Goal: Task Accomplishment & Management: Manage account settings

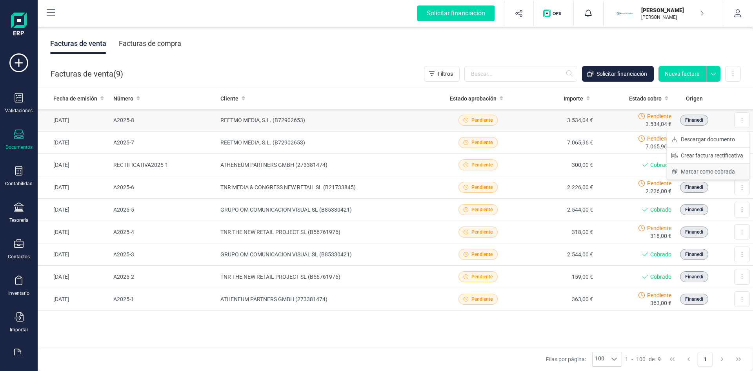
click at [735, 169] on span "Marcar como cobrada" at bounding box center [708, 171] width 54 height 8
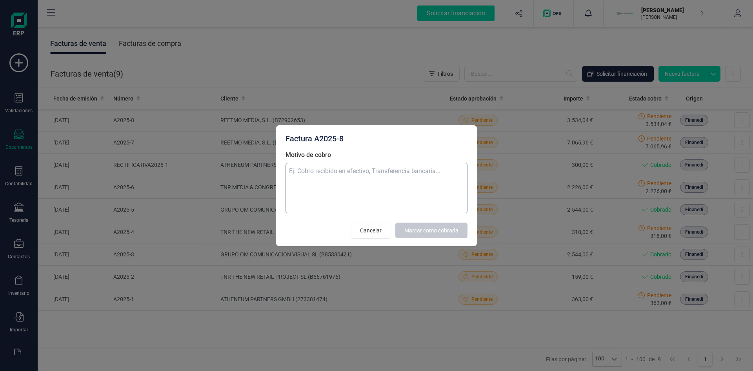
click at [410, 184] on textarea "Motivo de cobro" at bounding box center [377, 188] width 182 height 50
click at [366, 197] on textarea "cobro recibido" at bounding box center [377, 188] width 182 height 50
type textarea "cobro recibido [DATE]"
click at [438, 223] on button "Marcar como cobrada" at bounding box center [431, 230] width 72 height 16
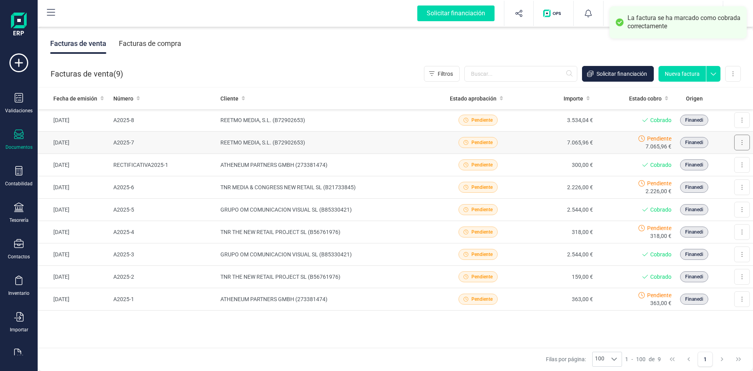
click at [747, 137] on button at bounding box center [742, 143] width 16 height 16
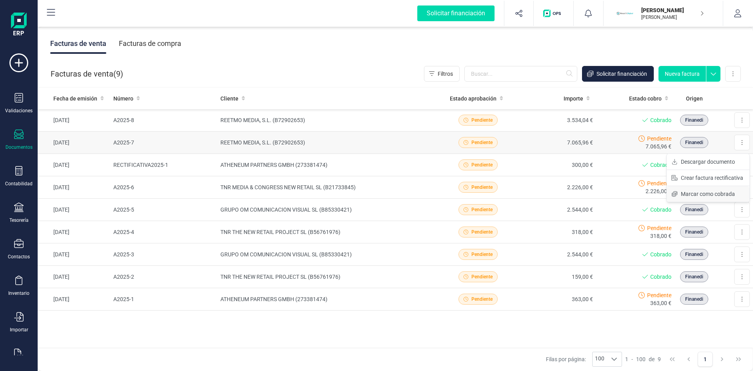
click at [723, 193] on span "Marcar como cobrada" at bounding box center [708, 194] width 54 height 8
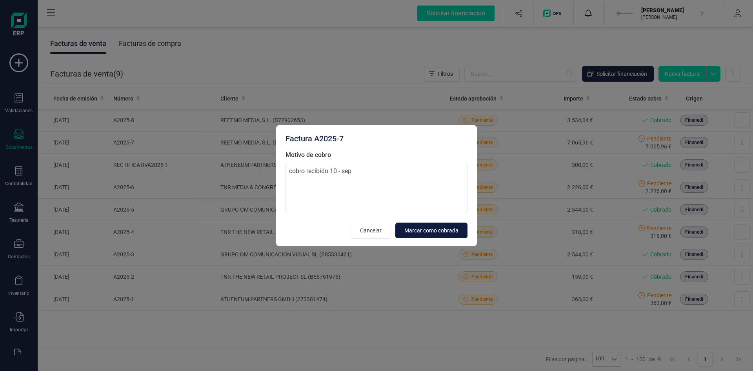
type textarea "cobro recibido 10 - sep"
click at [416, 227] on span "Marcar como cobrada" at bounding box center [431, 230] width 54 height 8
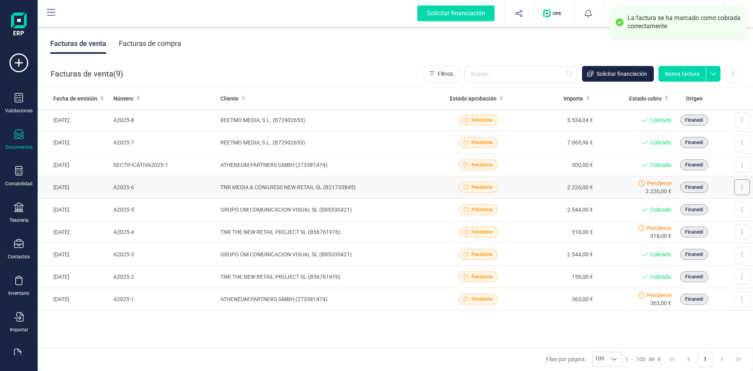
click at [740, 184] on button at bounding box center [742, 187] width 16 height 16
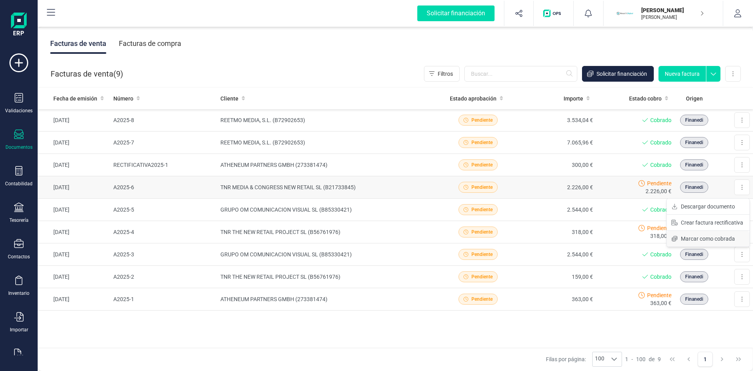
click at [708, 233] on button "Marcar como cobrada" at bounding box center [708, 239] width 83 height 16
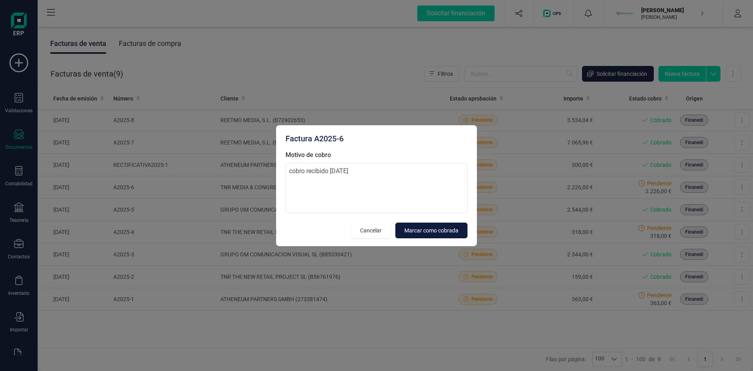
type textarea "cobro recibido [DATE]"
click at [422, 232] on span "Marcar como cobrada" at bounding box center [431, 230] width 54 height 8
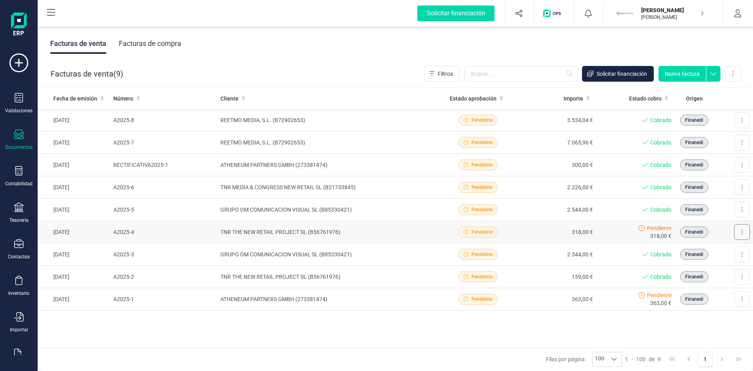
click at [746, 234] on button at bounding box center [742, 232] width 16 height 16
click at [709, 285] on span "Marcar como cobrada" at bounding box center [708, 283] width 54 height 8
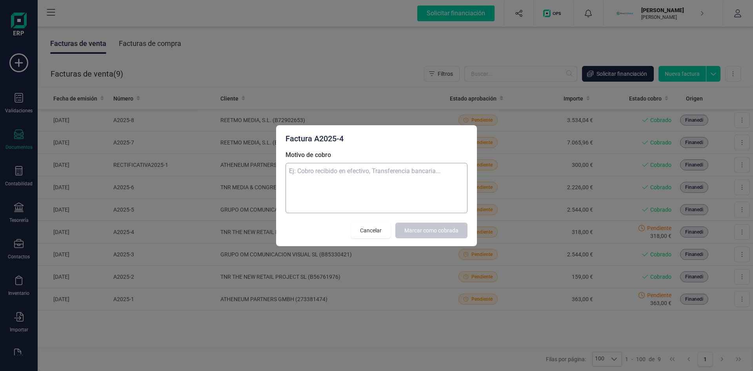
click at [418, 185] on textarea "Motivo de cobro" at bounding box center [377, 188] width 182 height 50
type textarea "cobro recibido [DATE]"
click at [450, 230] on span "Marcar como cobrada" at bounding box center [431, 230] width 54 height 8
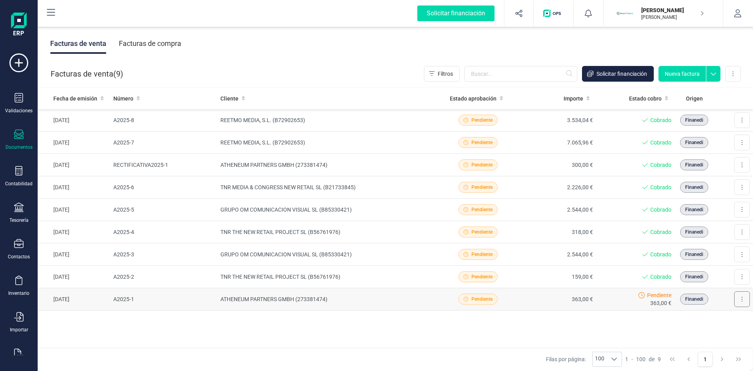
click at [741, 294] on button at bounding box center [742, 299] width 16 height 16
click at [617, 340] on div "Fecha de emisión Número Cliente Estado aprobación Importe Estado cobro Origen […" at bounding box center [395, 217] width 715 height 260
click at [34, 176] on div "Contabilidad" at bounding box center [18, 176] width 31 height 21
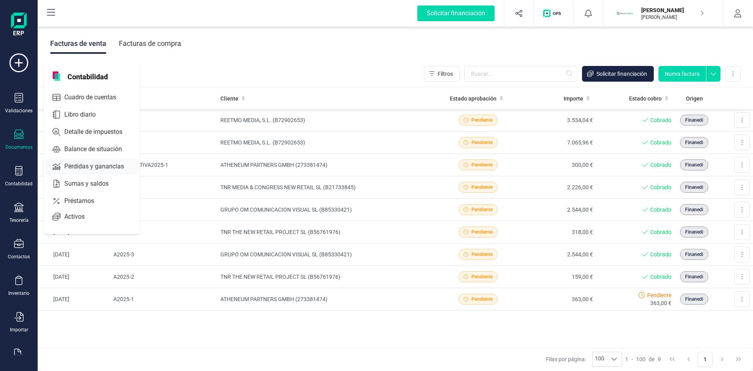
click at [89, 165] on span "Pérdidas y ganancias" at bounding box center [99, 166] width 77 height 9
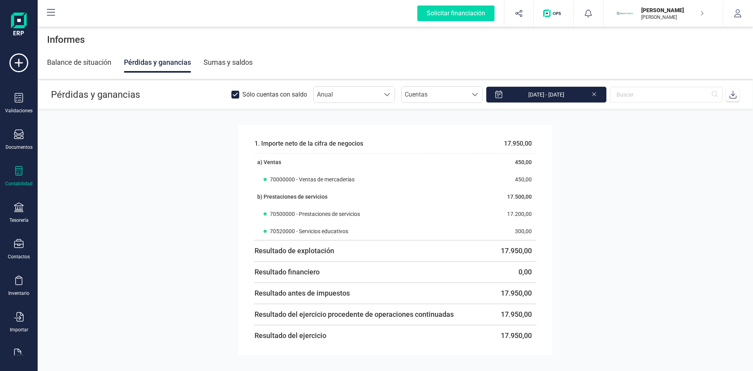
click at [23, 176] on div at bounding box center [18, 171] width 9 height 11
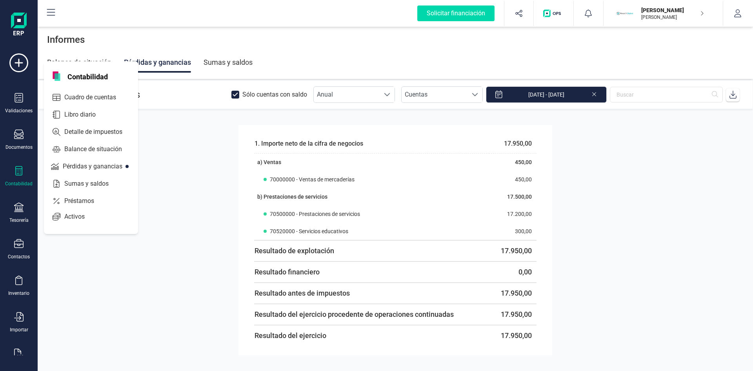
click at [21, 176] on div at bounding box center [18, 171] width 9 height 11
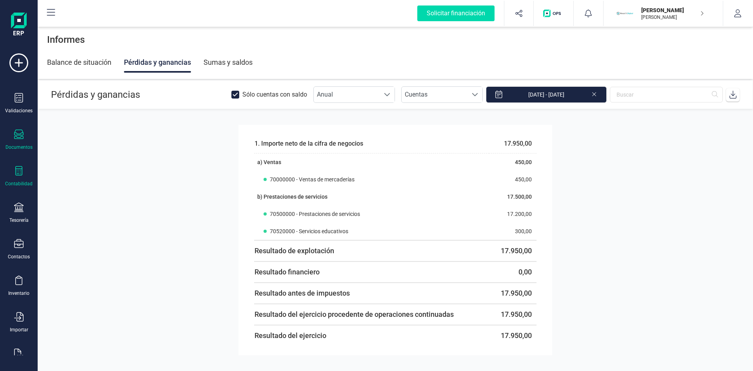
click at [20, 136] on icon at bounding box center [18, 133] width 9 height 9
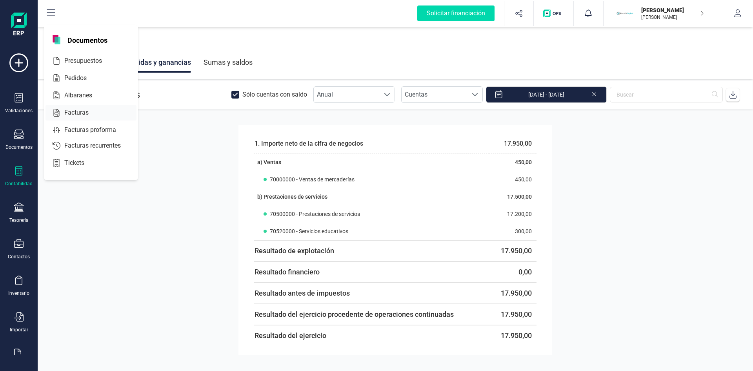
click at [73, 109] on span "Facturas" at bounding box center [82, 112] width 42 height 9
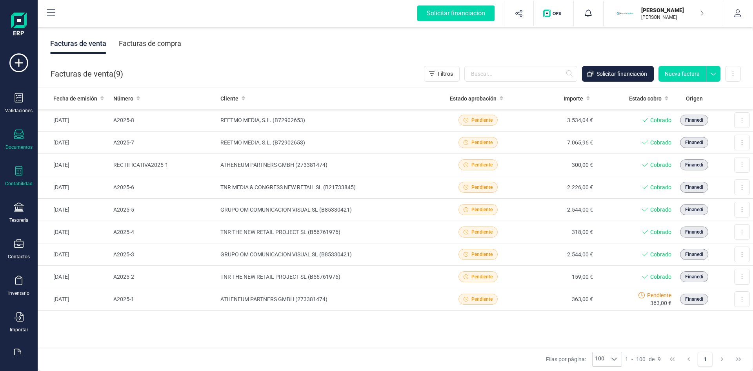
click at [22, 173] on icon at bounding box center [18, 170] width 9 height 9
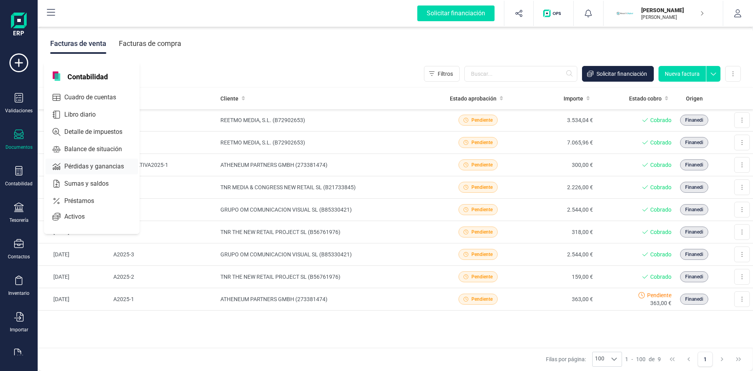
click at [104, 166] on span "Pérdidas y ganancias" at bounding box center [99, 166] width 77 height 9
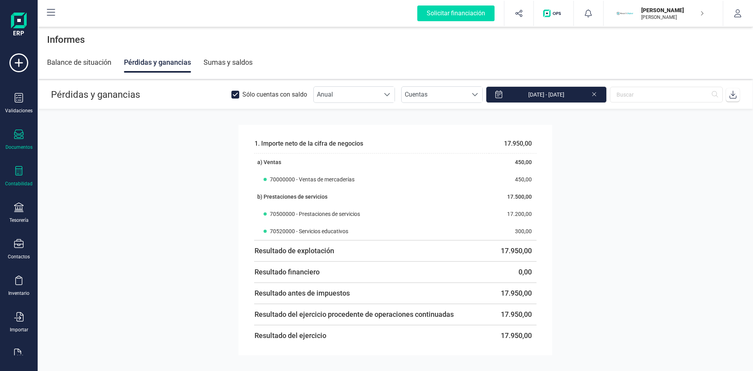
click at [22, 140] on div at bounding box center [18, 134] width 9 height 11
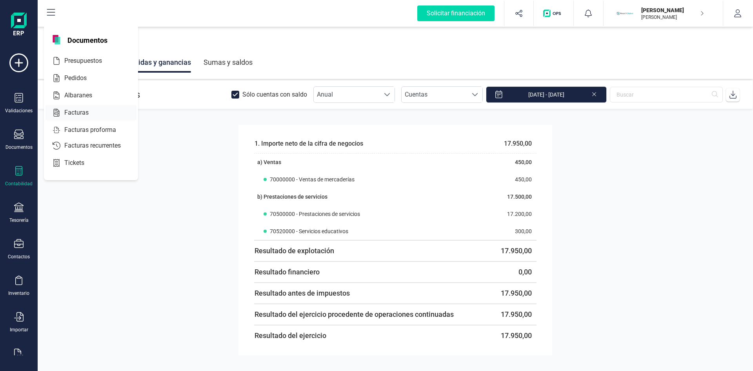
click at [87, 107] on div "Facturas" at bounding box center [90, 113] width 91 height 16
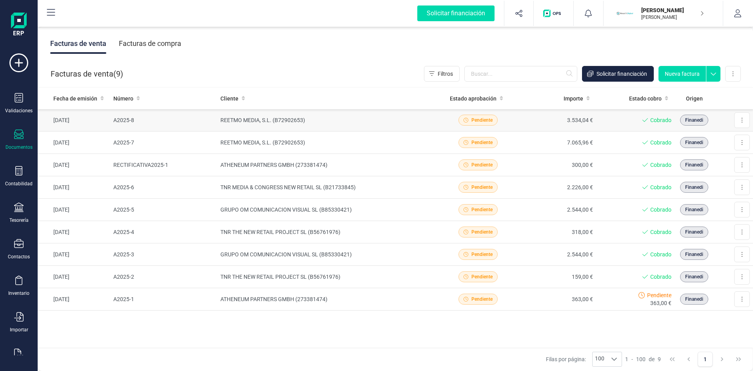
click at [349, 129] on td "REETMO MEDIA, S.L. (B72902653)" at bounding box center [327, 120] width 221 height 22
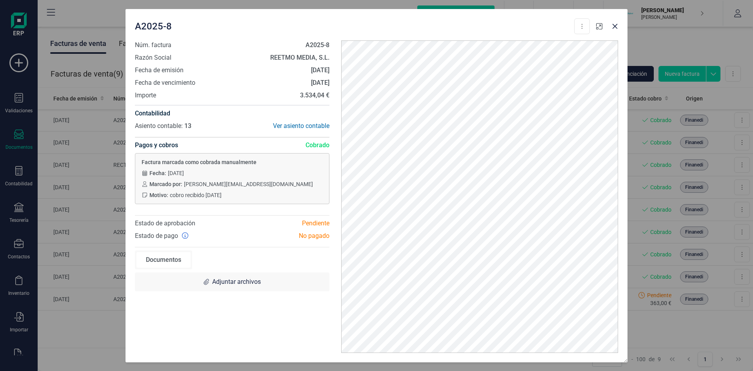
click at [600, 27] on icon "button" at bounding box center [599, 26] width 6 height 6
